Goal: Browse casually

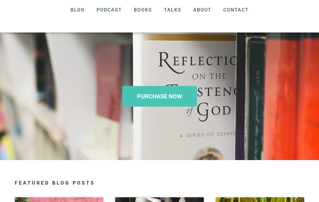
scroll to position [78, 0]
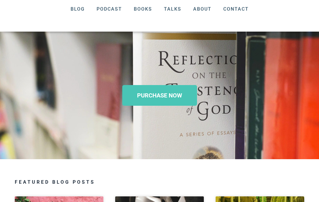
click at [168, 95] on span "PURCHASE NOW" at bounding box center [159, 95] width 45 height 6
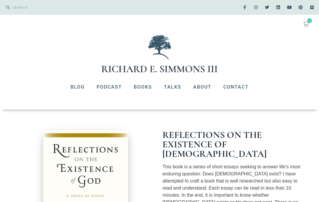
click at [269, 163] on p "This book is a series of short essays seeking to answer life’s most enduring qu…" at bounding box center [233, 191] width 142 height 57
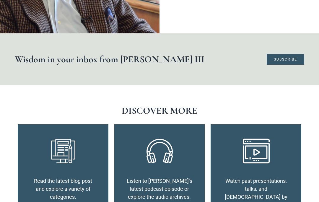
scroll to position [1001, 0]
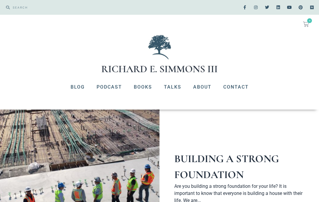
click at [250, 165] on link "Building A Strong Foundation" at bounding box center [226, 166] width 104 height 29
click at [202, 85] on link "About" at bounding box center [202, 86] width 30 height 15
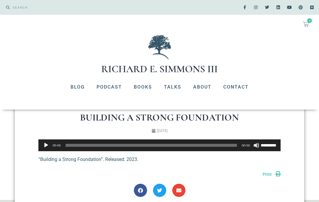
click at [45, 144] on button "Play" at bounding box center [46, 145] width 6 height 6
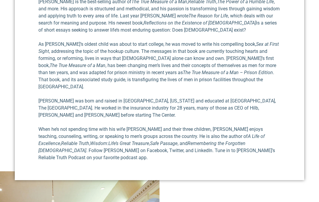
scroll to position [308, 0]
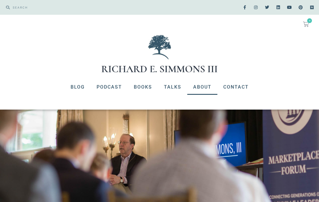
scroll to position [334, 0]
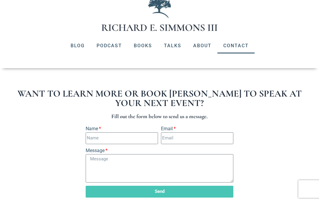
scroll to position [41, 0]
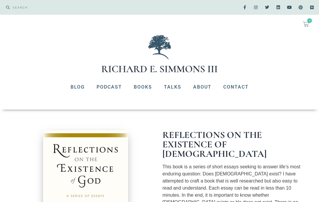
scroll to position [1027, 0]
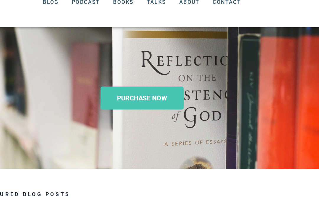
scroll to position [85, 0]
